Goal: Obtain resource: Download file/media

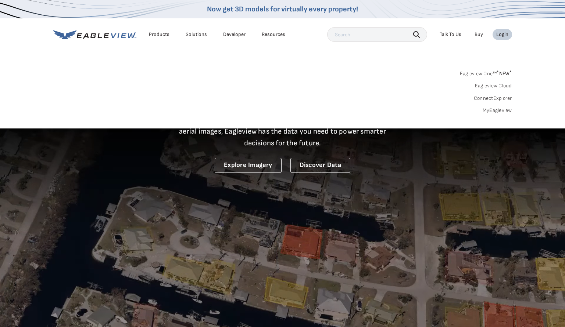
click at [498, 111] on link "MyEagleview" at bounding box center [496, 110] width 29 height 7
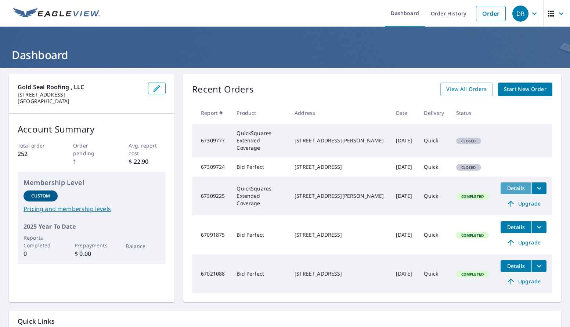
click at [505, 191] on span "Details" at bounding box center [516, 188] width 22 height 7
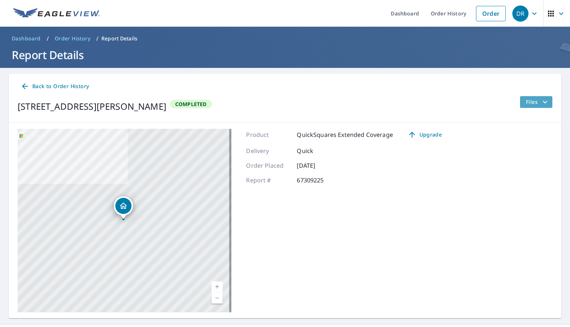
click at [529, 103] on span "Files" at bounding box center [538, 102] width 24 height 9
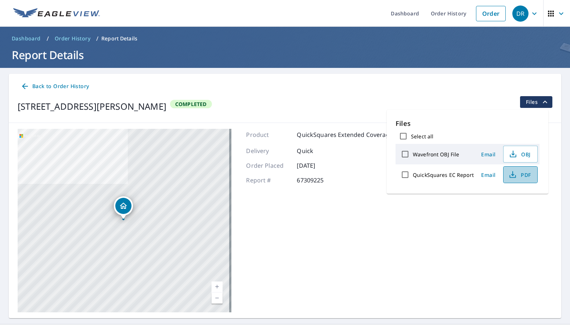
click at [516, 176] on span "PDF" at bounding box center [520, 174] width 24 height 9
